Goal: Check status: Check status

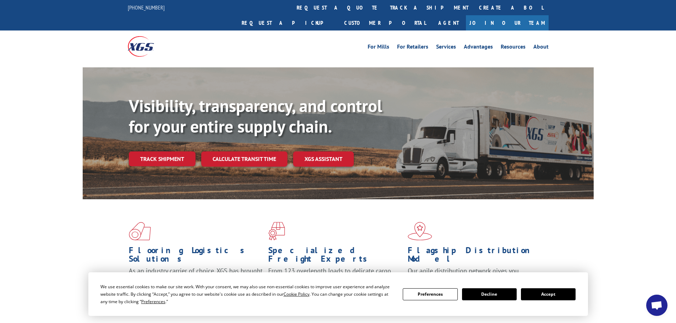
click at [564, 296] on button "Accept" at bounding box center [548, 294] width 55 height 12
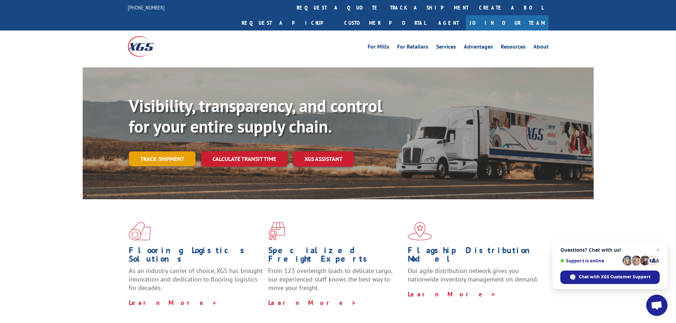
click at [168, 151] on link "Track shipment" at bounding box center [162, 158] width 67 height 15
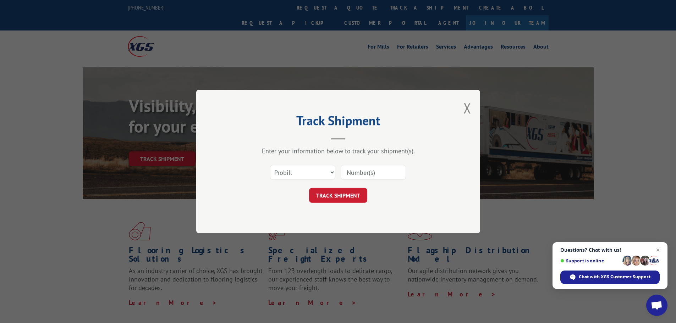
click at [663, 248] on span "Questions? Chat with us! Support is online Chat with XGS Customer Support" at bounding box center [609, 265] width 115 height 47
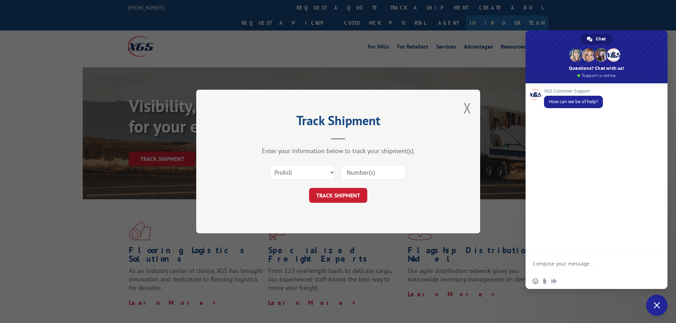
drag, startPoint x: 663, startPoint y: 306, endPoint x: 436, endPoint y: 262, distance: 230.9
click at [661, 304] on span "Close chat" at bounding box center [656, 305] width 21 height 21
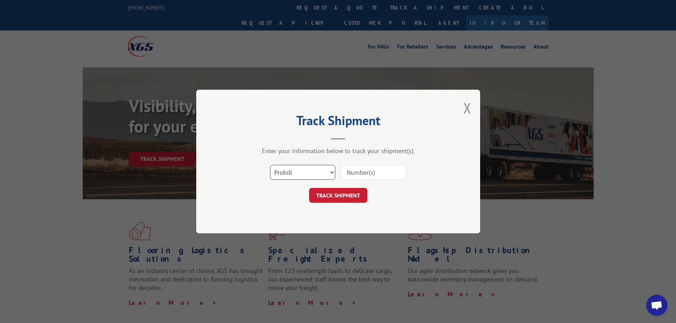
click at [277, 175] on select "Select category... Probill BOL PO" at bounding box center [302, 172] width 65 height 15
select select "po"
click at [270, 165] on select "Select category... Probill BOL PO" at bounding box center [302, 172] width 65 height 15
click at [361, 177] on input at bounding box center [373, 172] width 65 height 15
paste input "04523028"
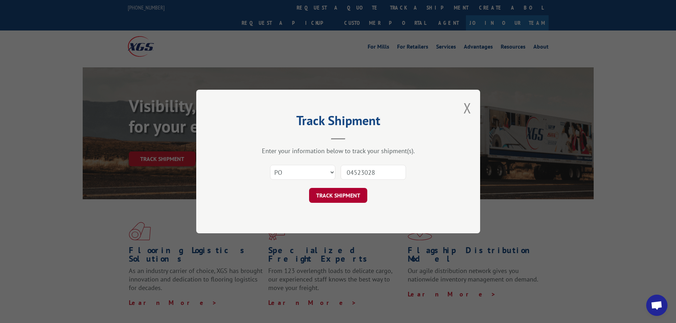
type input "04523028"
click at [342, 196] on button "TRACK SHIPMENT" at bounding box center [338, 195] width 58 height 15
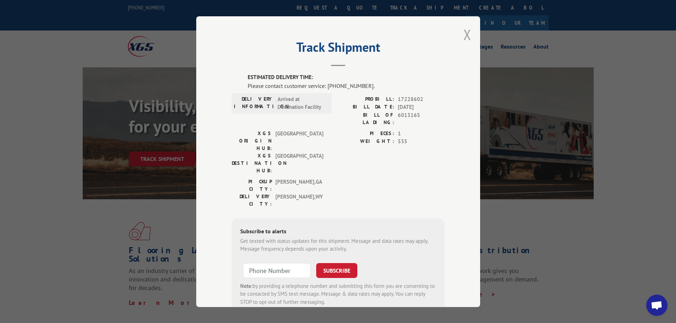
click at [464, 35] on button "Close modal" at bounding box center [467, 34] width 8 height 19
